Goal: Information Seeking & Learning: Learn about a topic

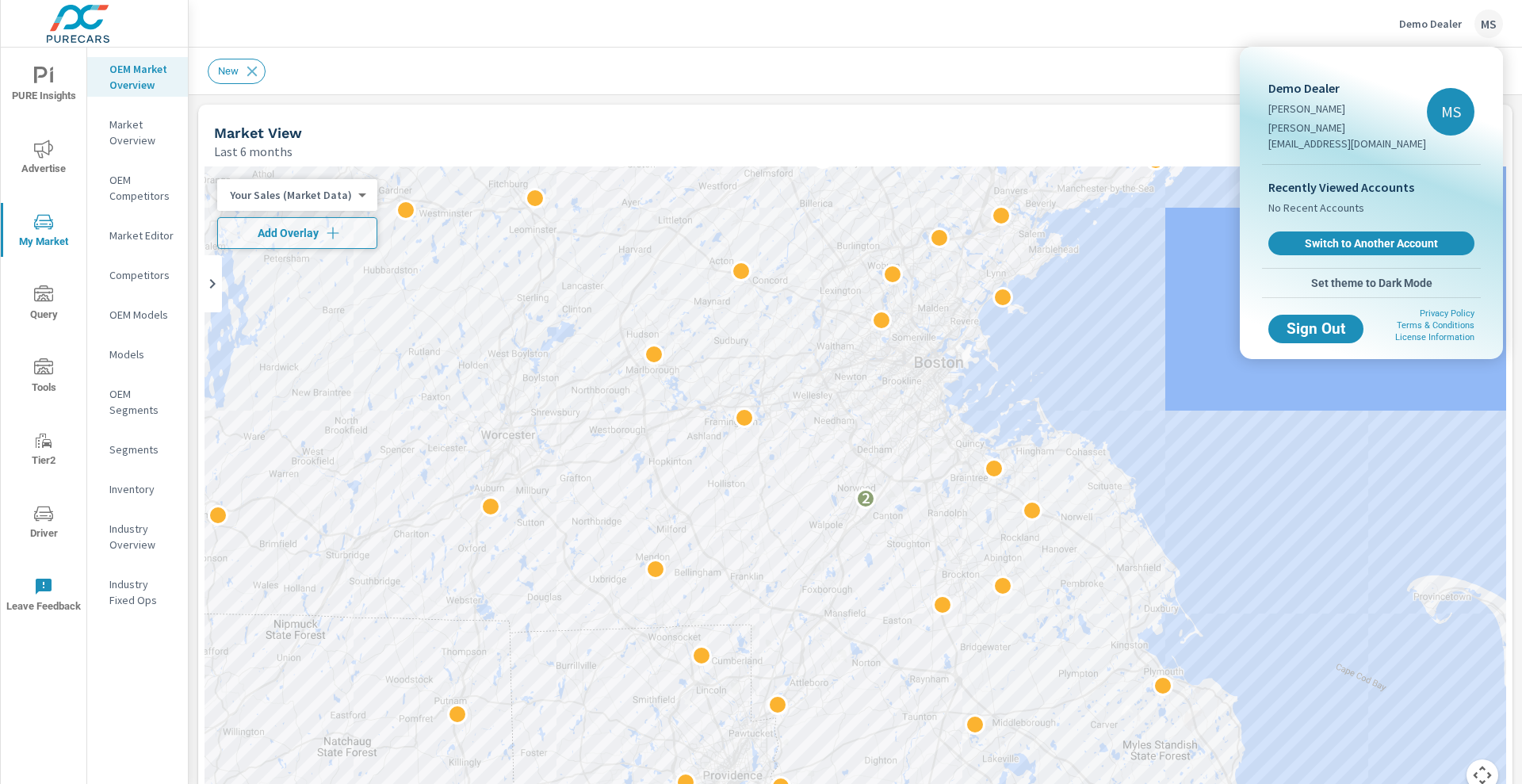
scroll to position [1, 0]
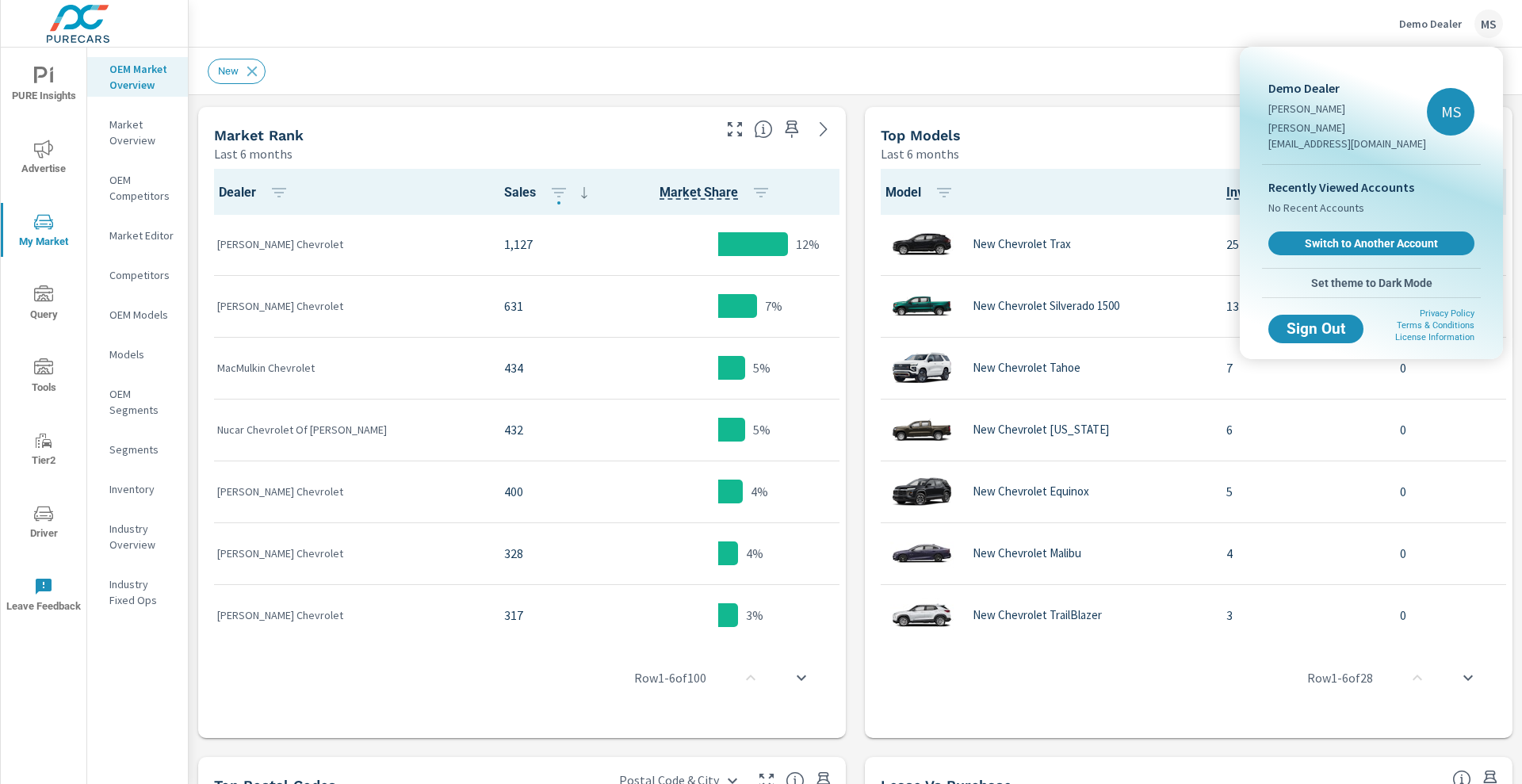
click at [903, 89] on div at bounding box center [761, 392] width 1522 height 784
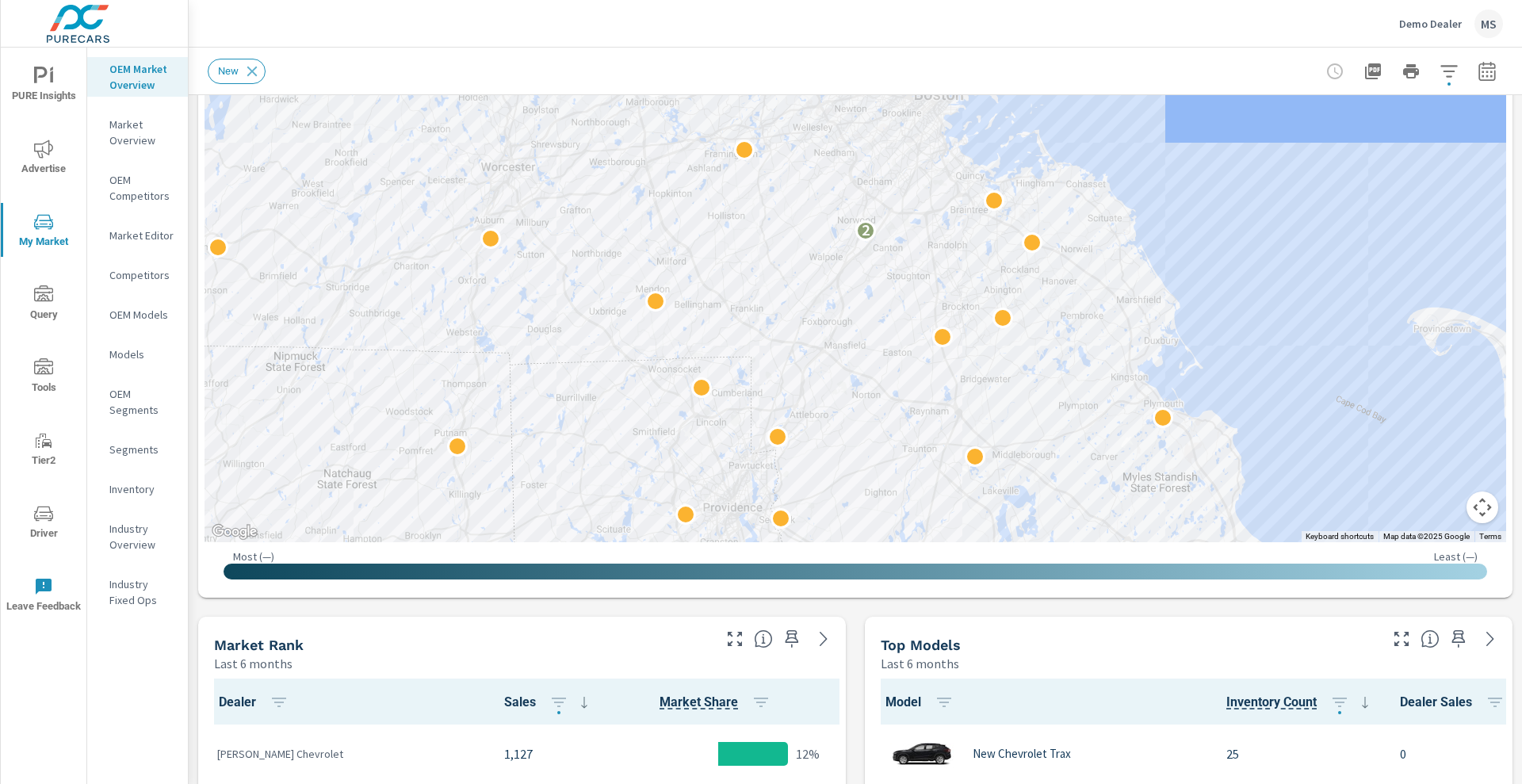
scroll to position [254, 0]
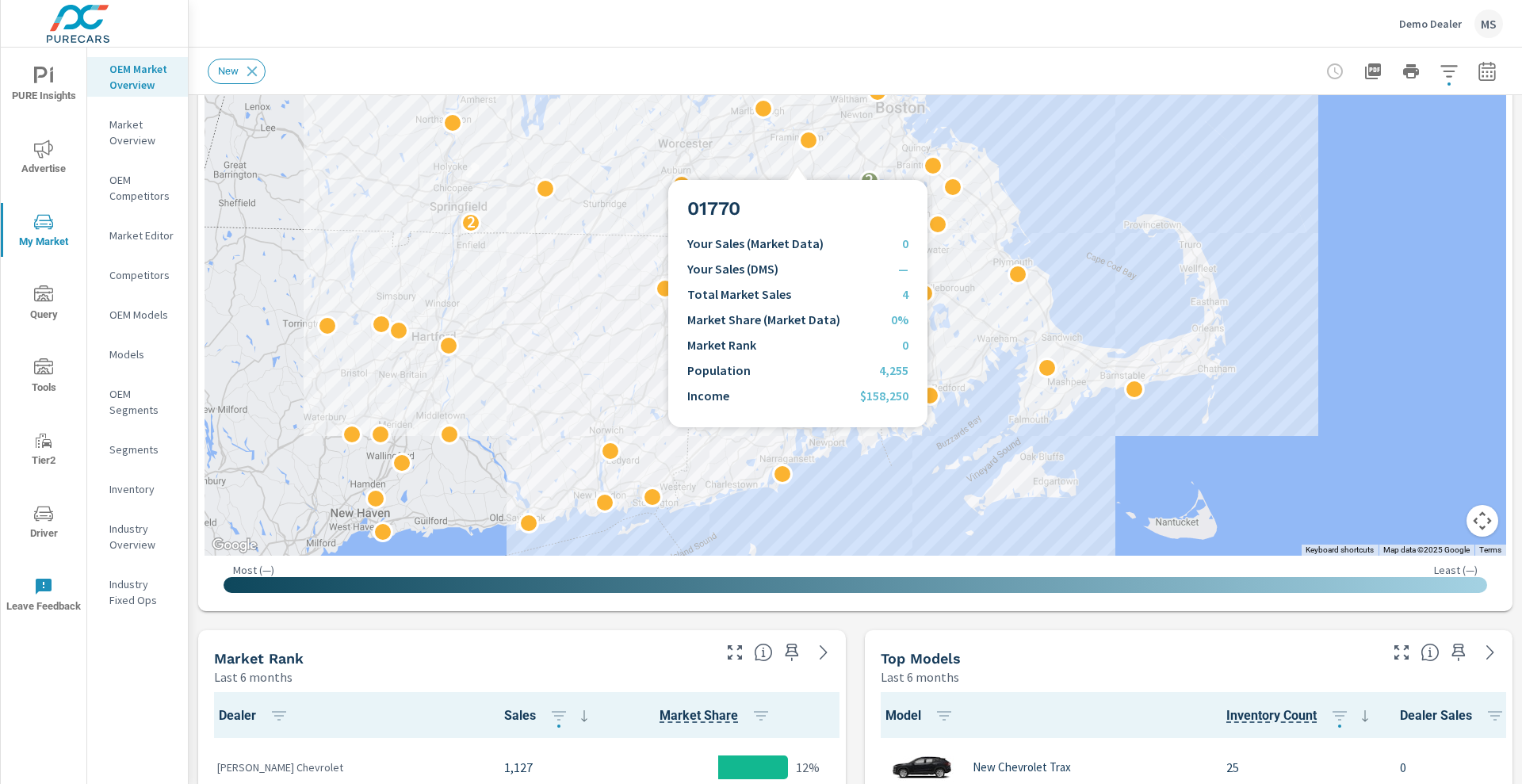
click at [797, 161] on div "2 2 2 2 2" at bounding box center [855, 233] width 1301 height 643
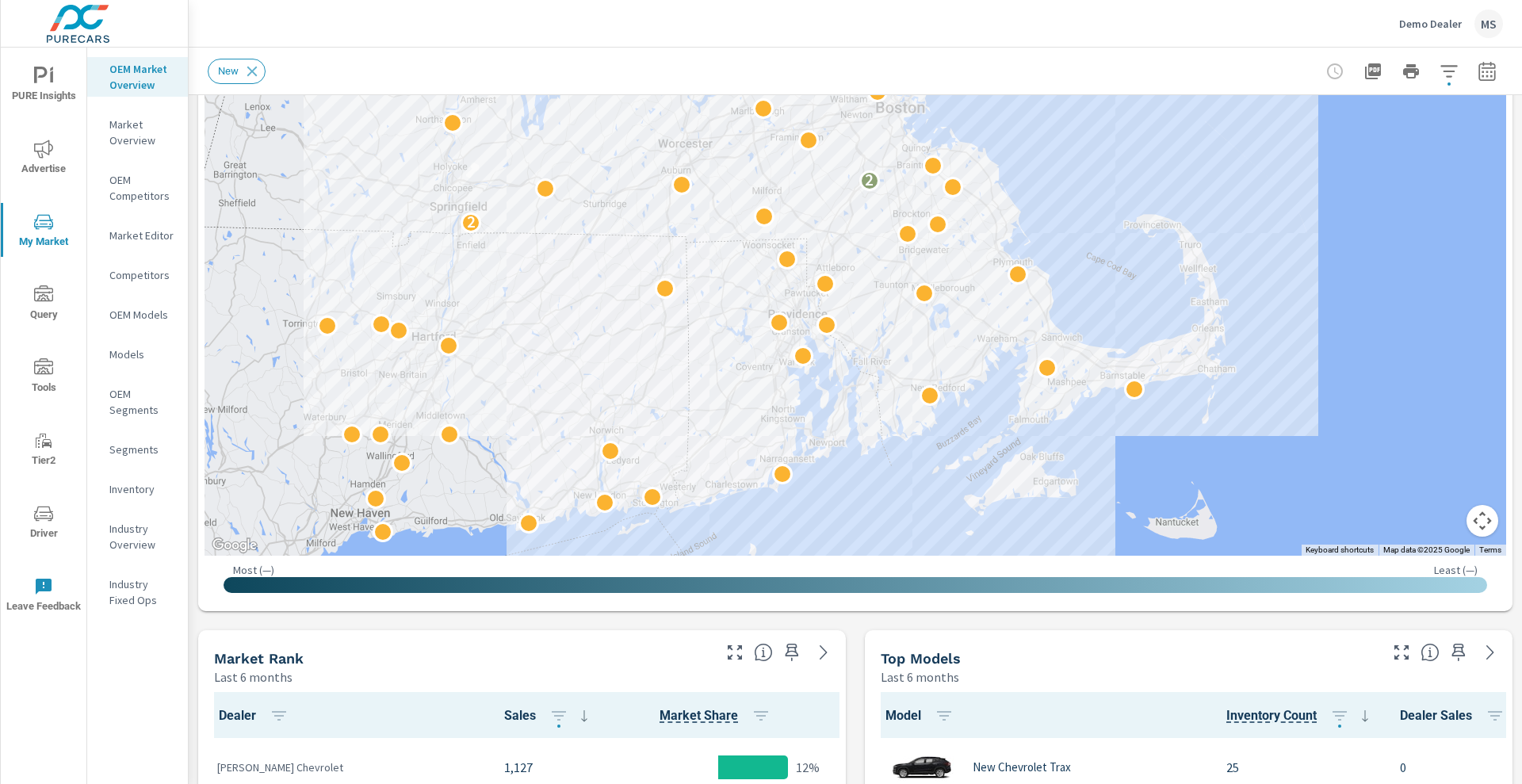
click at [1196, 172] on div "2 2 2 2 2" at bounding box center [855, 233] width 1301 height 643
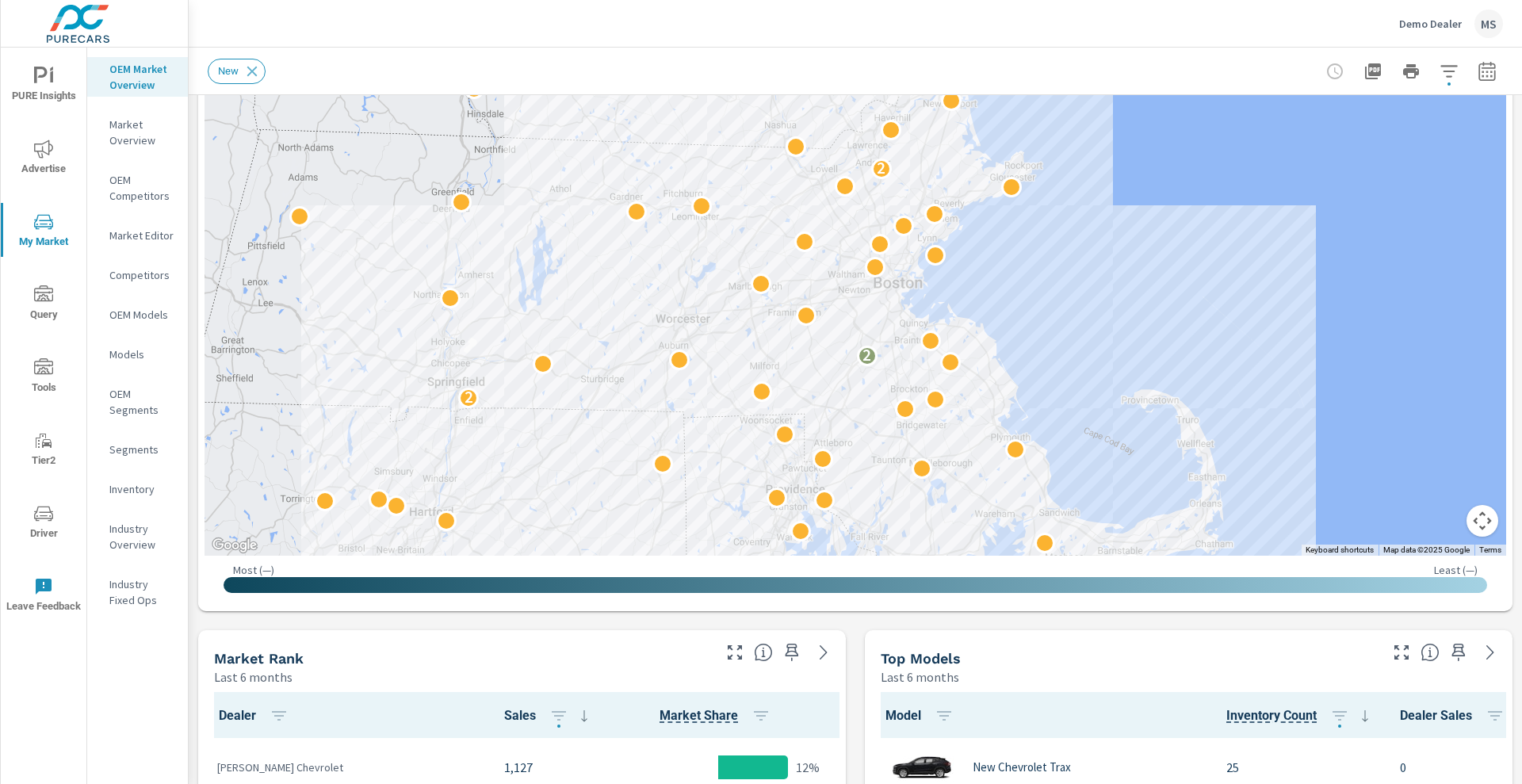
drag, startPoint x: 1294, startPoint y: 276, endPoint x: 1291, endPoint y: 456, distance: 180.0
click at [1291, 456] on div "2 2 2 2 2" at bounding box center [1461, 789] width 1218 height 760
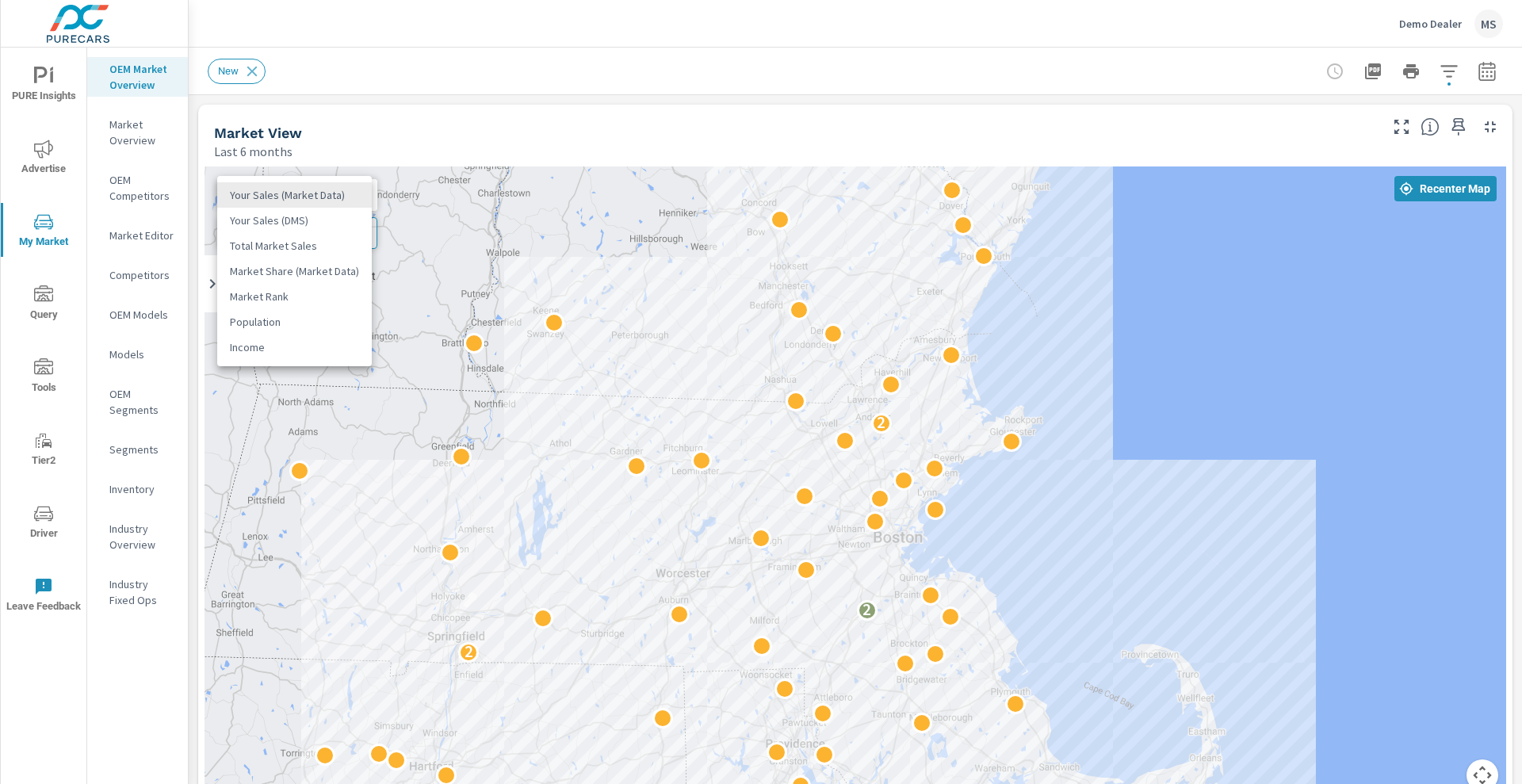
click at [330, 190] on body "PURE Insights Advertise My Market Query Tools Tier2 Driver Leave Feedback OEM M…" at bounding box center [761, 392] width 1522 height 784
click at [307, 274] on li "Market Share (Market Data)" at bounding box center [294, 271] width 154 height 25
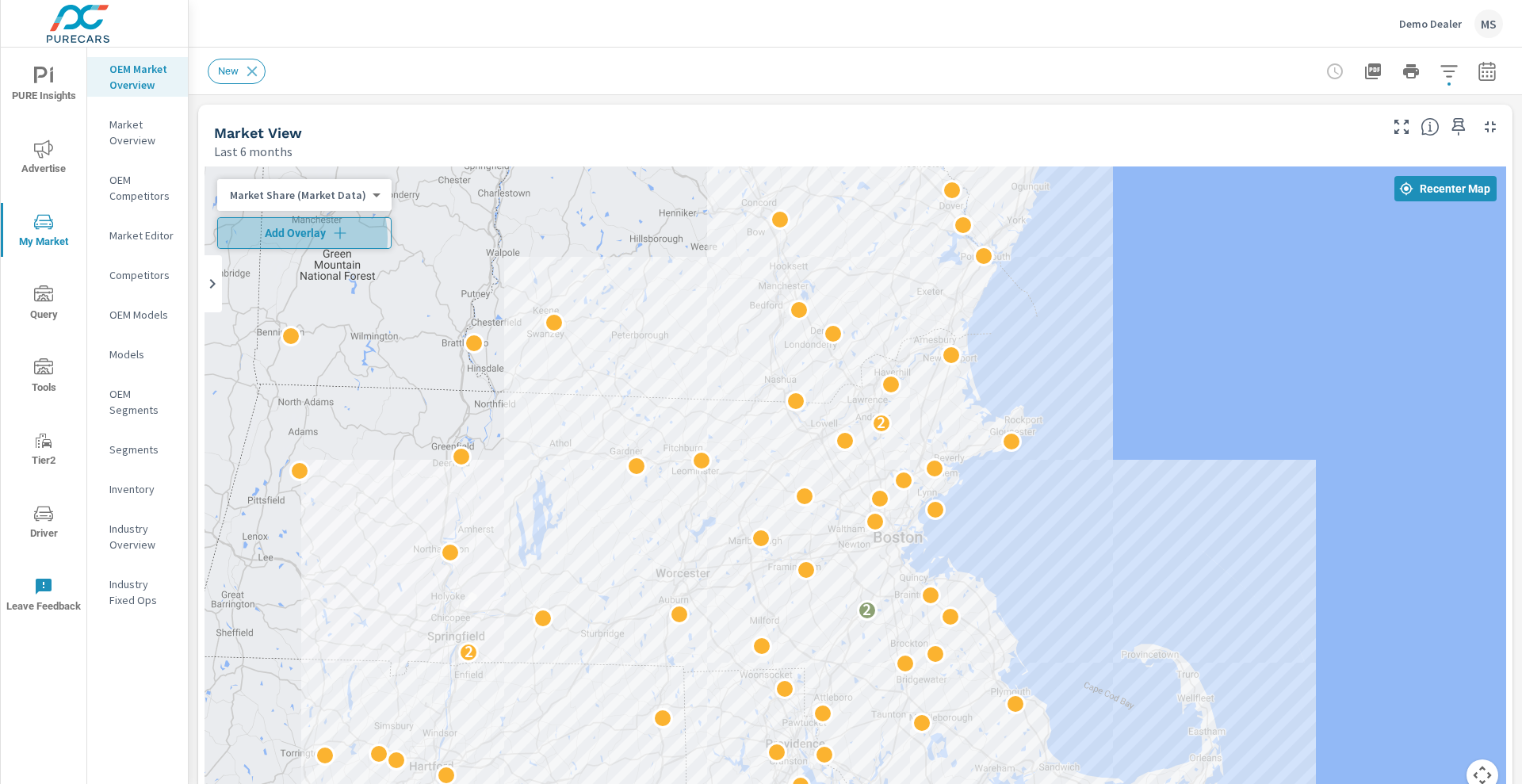
click at [284, 238] on span "Add Overlay" at bounding box center [304, 233] width 160 height 15
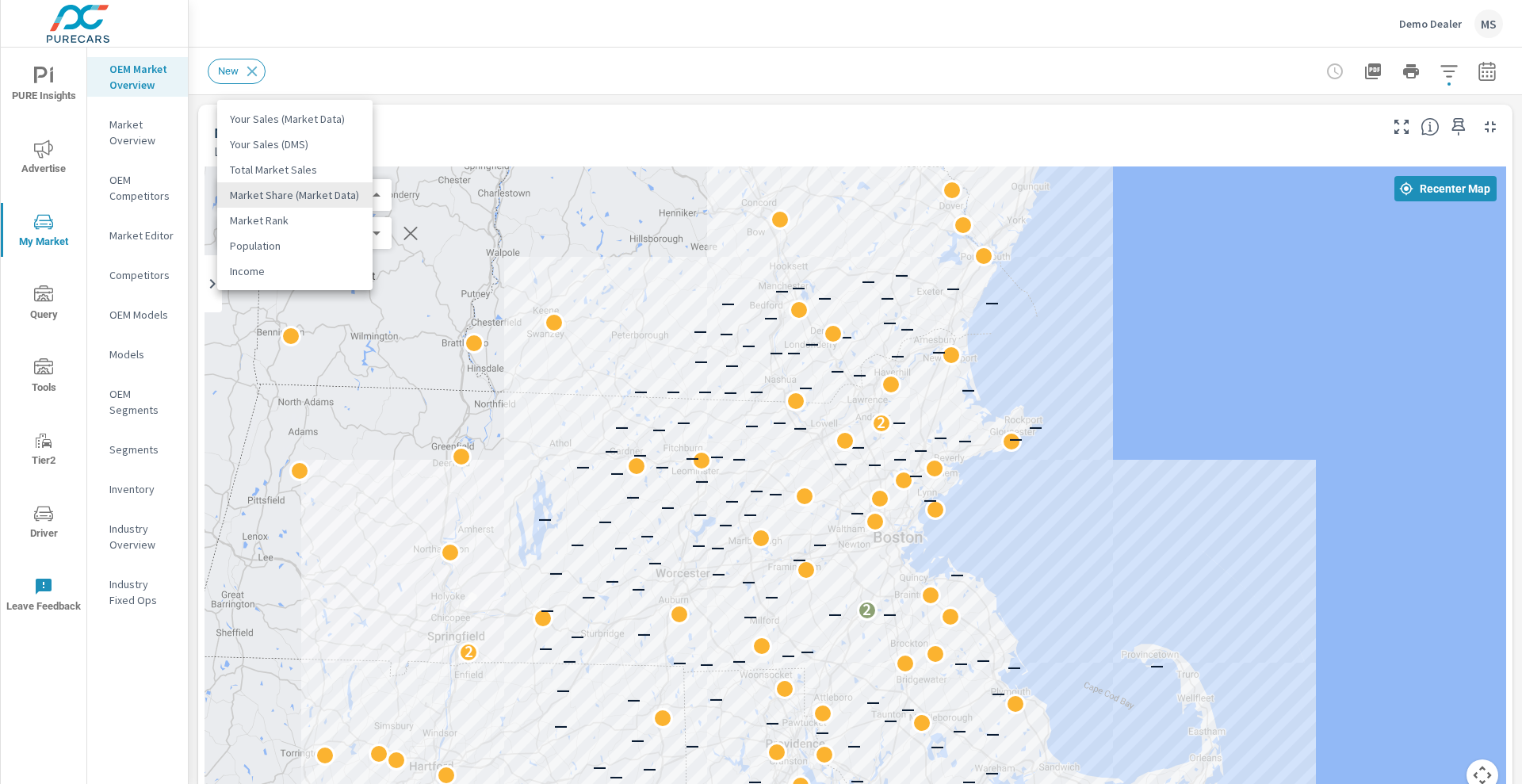
click at [362, 198] on body "PURE Insights Advertise My Market Query Tools Tier2 Driver Leave Feedback OEM M…" at bounding box center [761, 392] width 1522 height 784
click at [547, 122] on div at bounding box center [761, 392] width 1522 height 784
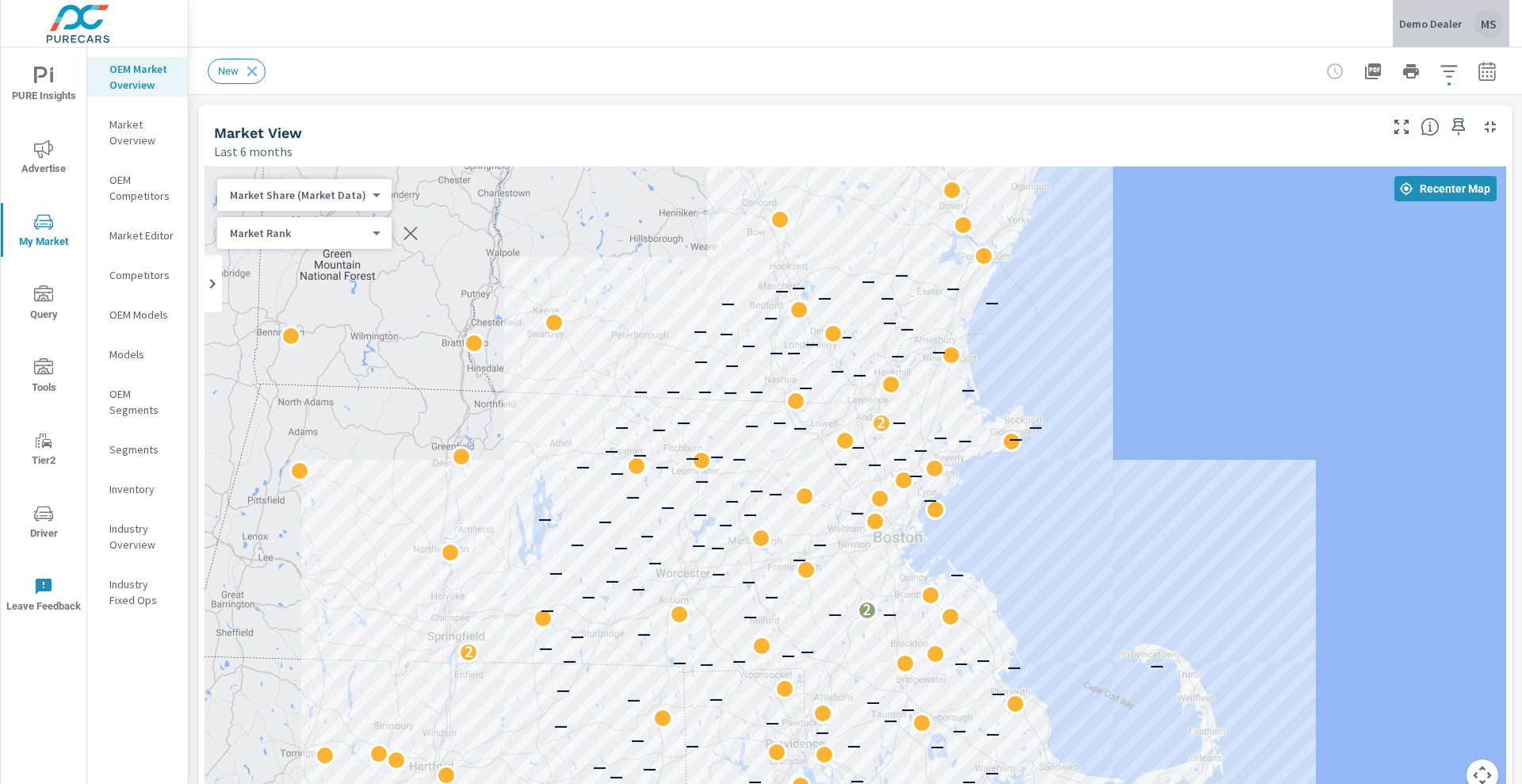
click at [1446, 13] on button "Demo Dealer MS" at bounding box center [1450, 23] width 116 height 46
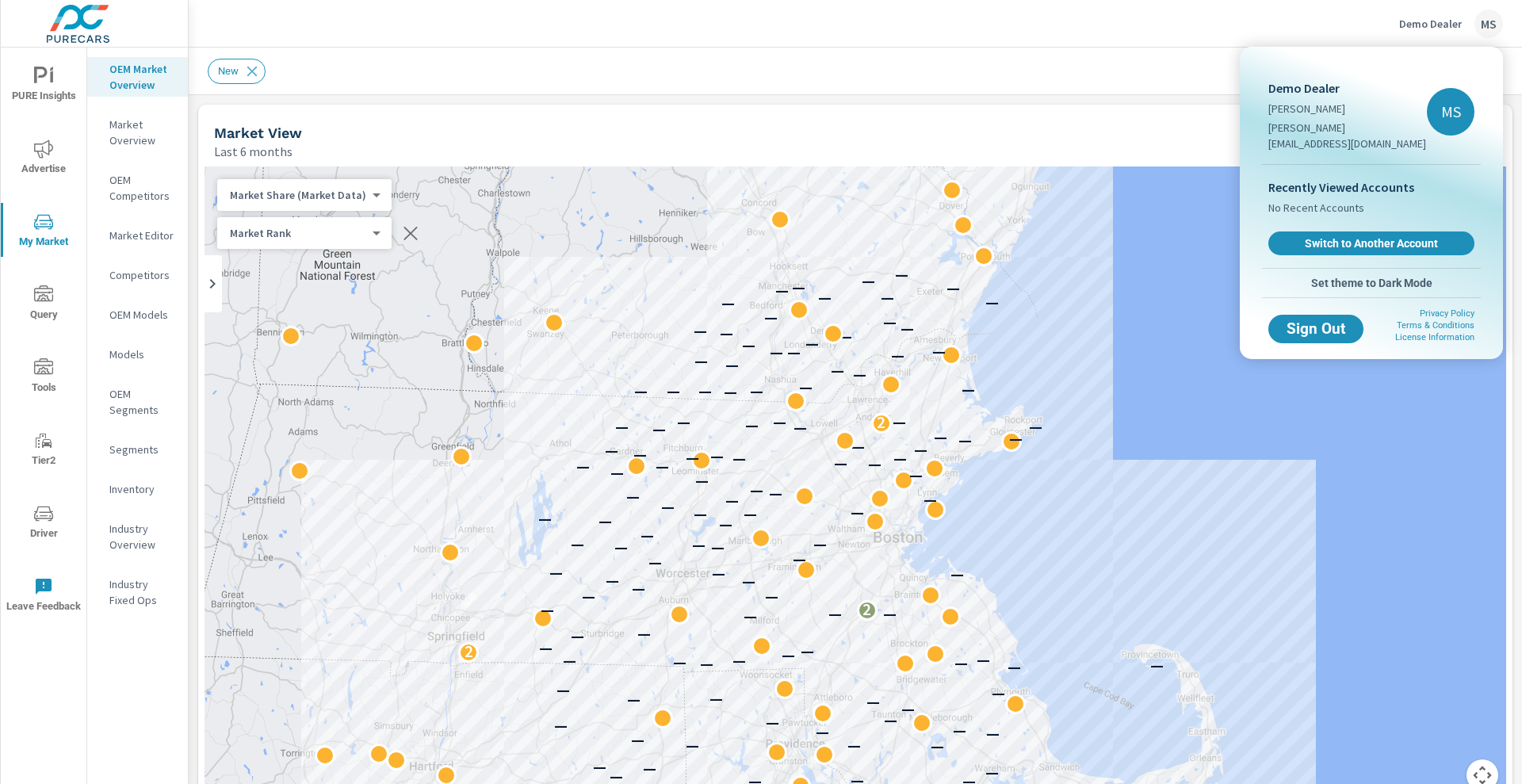
click at [1446, 13] on div at bounding box center [761, 392] width 1522 height 784
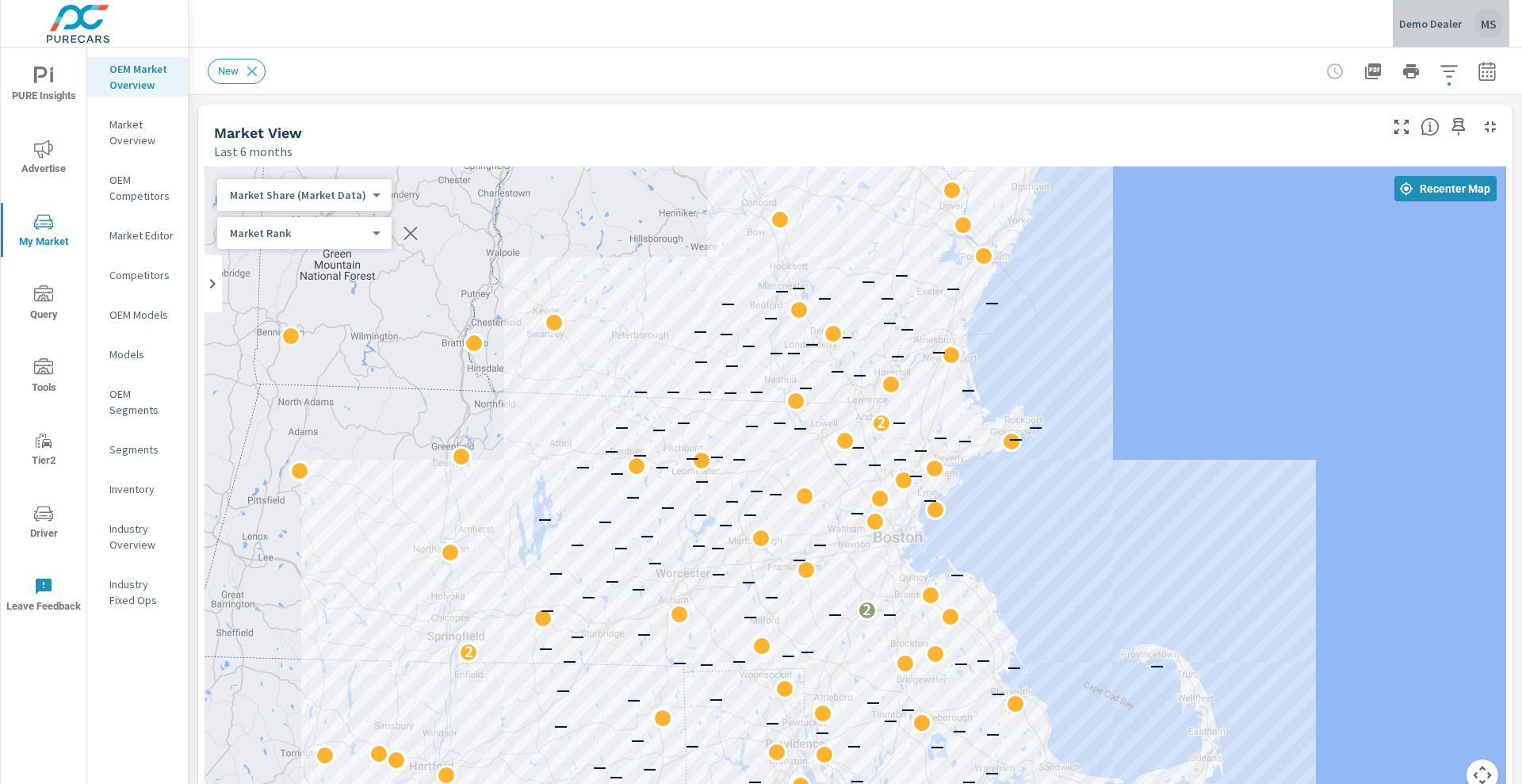
click at [1438, 33] on div "Demo Dealer MS" at bounding box center [1450, 23] width 104 height 28
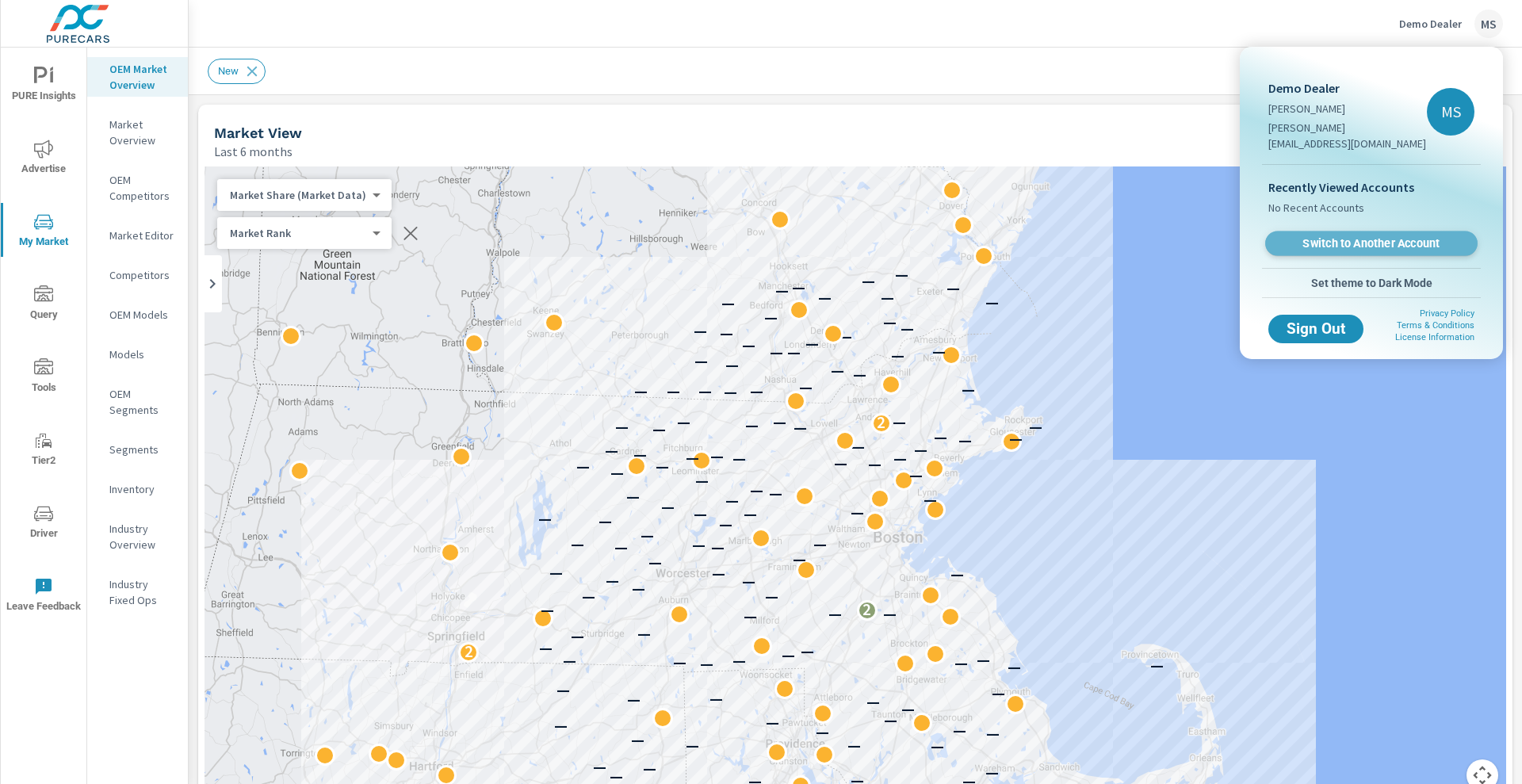
click at [1338, 236] on span "Switch to Another Account" at bounding box center [1371, 243] width 194 height 15
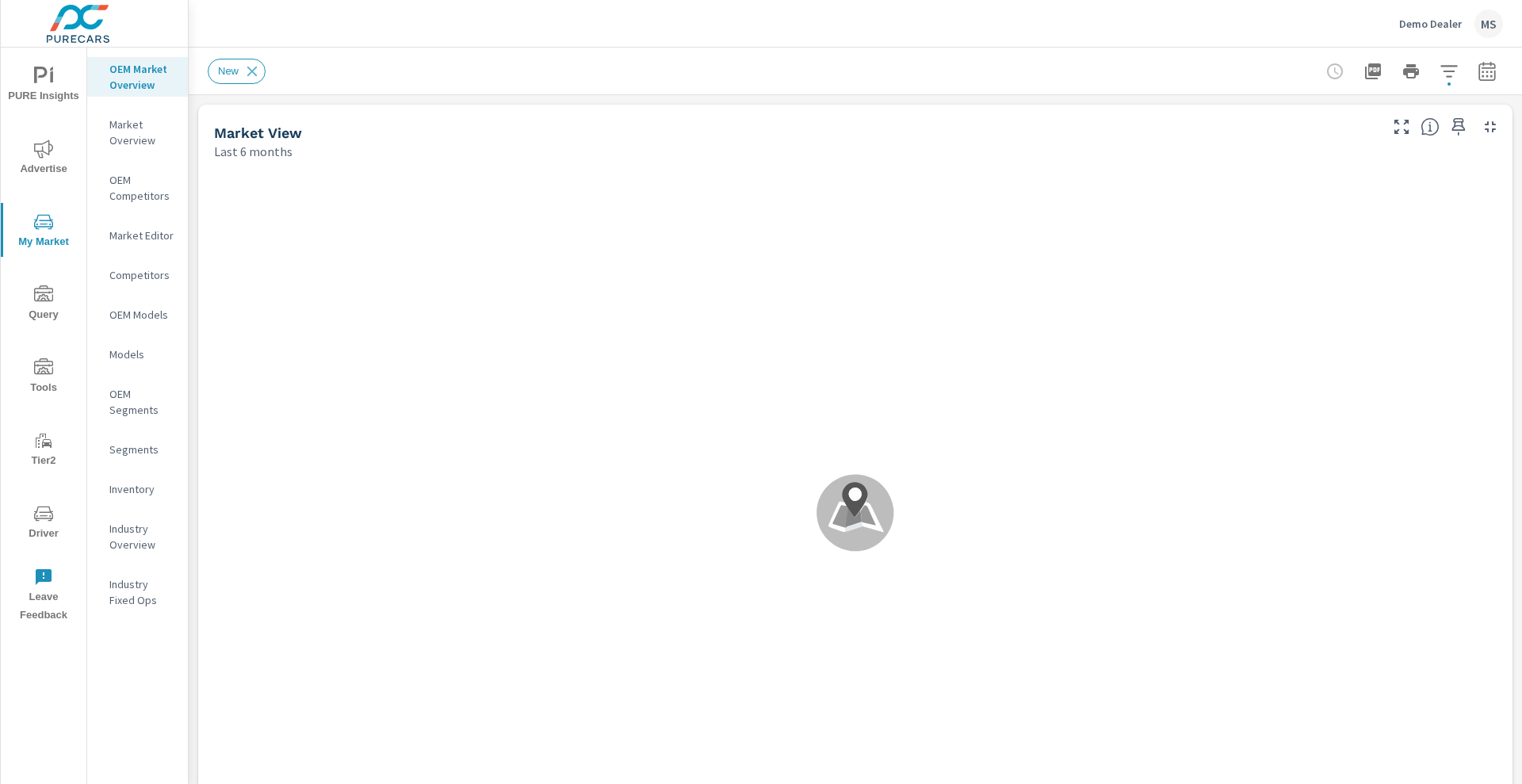
scroll to position [1, 0]
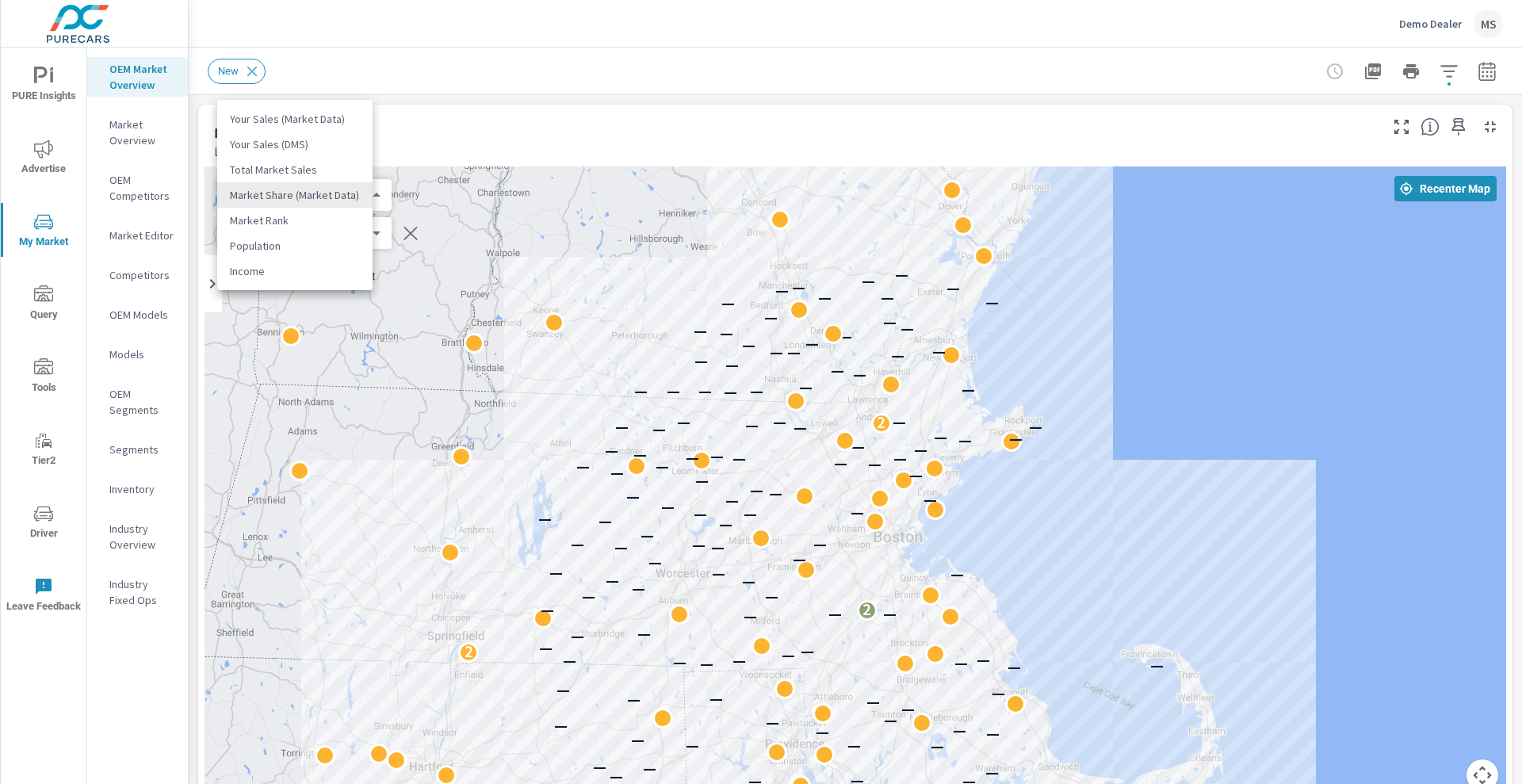
click at [371, 194] on body "PURE Insights Advertise My Market Query Tools Tier2 Driver Leave Feedback OEM M…" at bounding box center [761, 392] width 1522 height 784
click at [321, 114] on li "Your Sales (Market Data)" at bounding box center [294, 119] width 155 height 25
